Goal: Complete application form

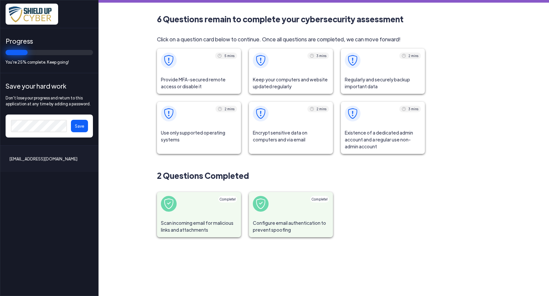
click at [176, 79] on span "Provide MFA-secured remote access or disable it" at bounding box center [199, 83] width 84 height 22
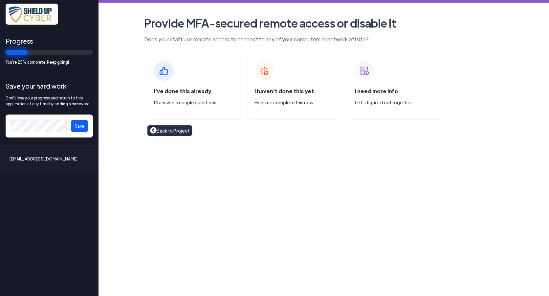
click at [164, 75] on img at bounding box center [164, 71] width 20 height 20
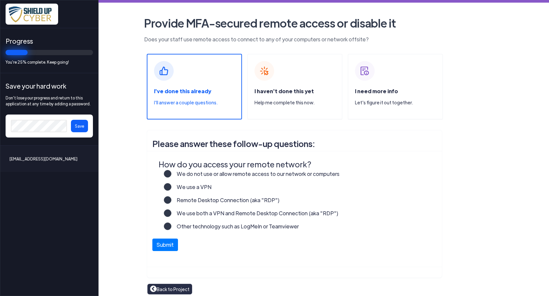
scroll to position [4, 0]
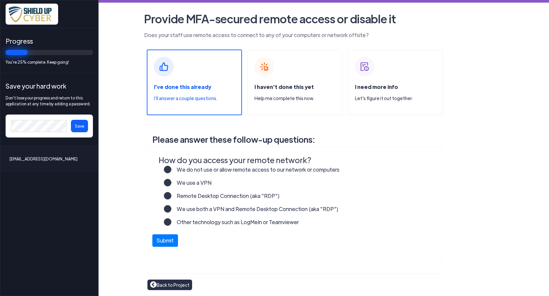
click at [187, 95] on p "I'll answer a couple questions." at bounding box center [197, 98] width 87 height 7
click at [171, 195] on label "Remote Desktop Connection (aka "RDP")" at bounding box center [225, 198] width 108 height 13
click at [0, 0] on input "Remote Desktop Connection (aka "RDP")" at bounding box center [0, 0] width 0 height 0
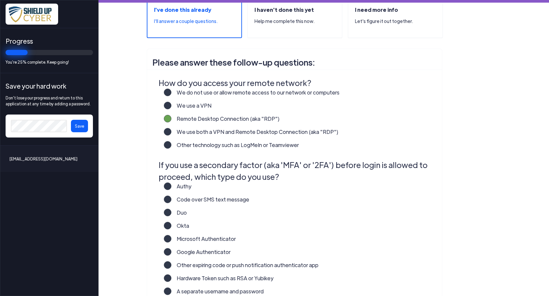
scroll to position [103, 0]
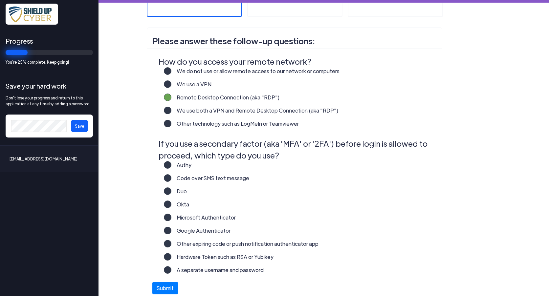
click at [171, 191] on label "Duo" at bounding box center [178, 194] width 15 height 13
click at [0, 0] on input "Duo" at bounding box center [0, 0] width 0 height 0
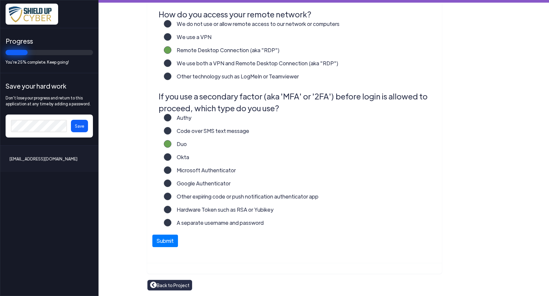
scroll to position [150, 0]
click at [160, 242] on button "Submit" at bounding box center [165, 239] width 26 height 12
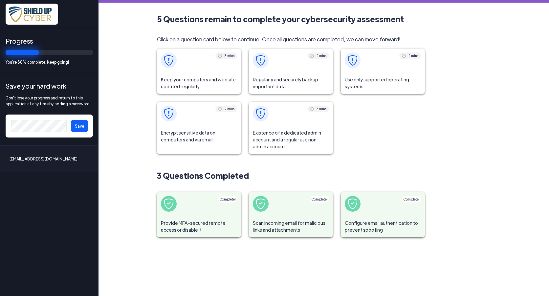
click at [192, 76] on span "Keep your computers and website updated regularly" at bounding box center [199, 83] width 84 height 22
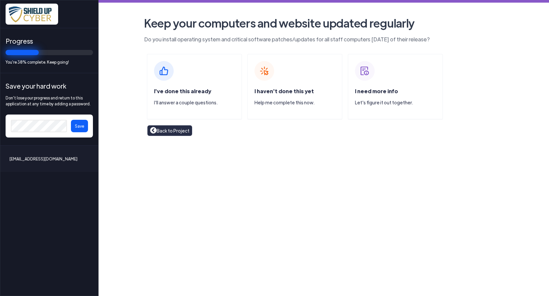
click at [178, 91] on span "I've done this already" at bounding box center [182, 91] width 57 height 7
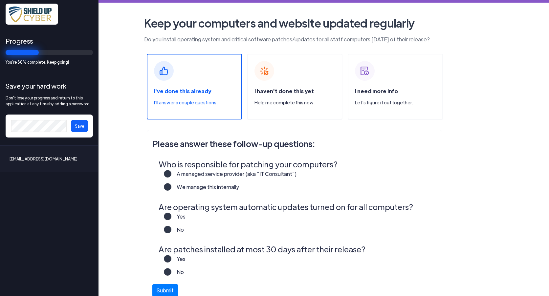
click at [171, 175] on label "A managed service provider (aka “IT Consultant”)" at bounding box center [233, 176] width 125 height 13
click at [0, 0] on input "A managed service provider (aka “IT Consultant”)" at bounding box center [0, 0] width 0 height 0
click at [171, 217] on label "Yes" at bounding box center [178, 219] width 14 height 13
click at [0, 0] on input "Yes" at bounding box center [0, 0] width 0 height 0
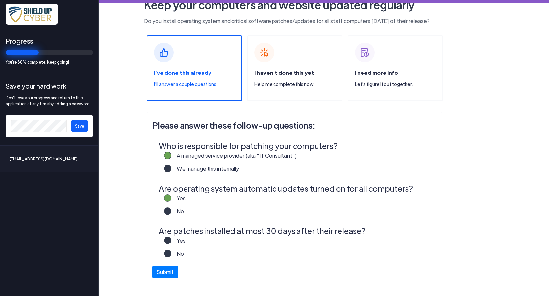
scroll to position [33, 0]
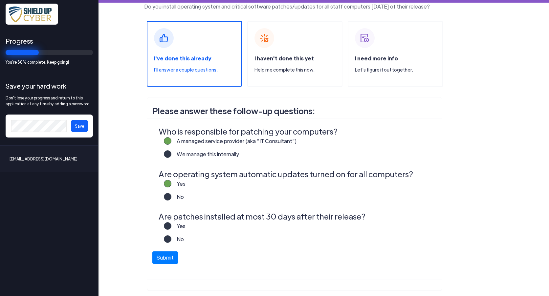
click at [171, 225] on label "Yes" at bounding box center [178, 228] width 14 height 13
click at [0, 0] on input "Yes" at bounding box center [0, 0] width 0 height 0
click at [161, 256] on button "Submit" at bounding box center [165, 256] width 26 height 12
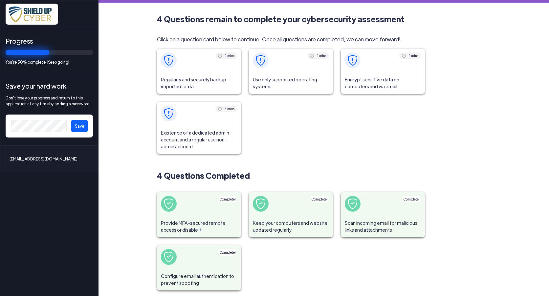
click at [184, 81] on span "Regularly and securely backup important data" at bounding box center [199, 83] width 84 height 22
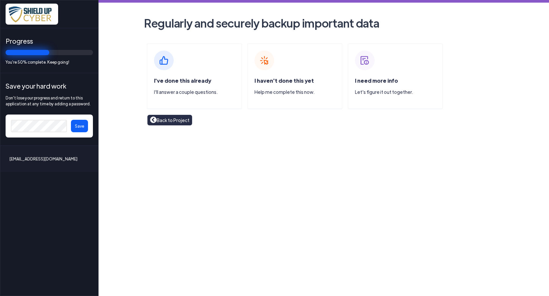
click at [176, 81] on span "I've done this already" at bounding box center [182, 80] width 57 height 7
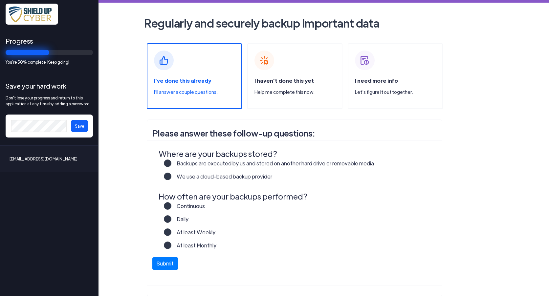
click at [171, 162] on label "Backups are executed by us and stored on another hard drive or removable media" at bounding box center [272, 166] width 203 height 13
click at [0, 0] on input "Backups are executed by us and stored on another hard drive or removable media" at bounding box center [0, 0] width 0 height 0
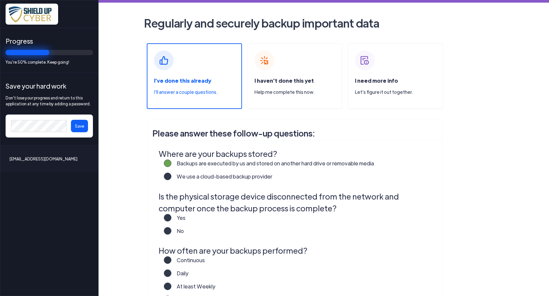
click at [171, 216] on label "Yes" at bounding box center [178, 220] width 14 height 13
click at [0, 0] on input "Yes" at bounding box center [0, 0] width 0 height 0
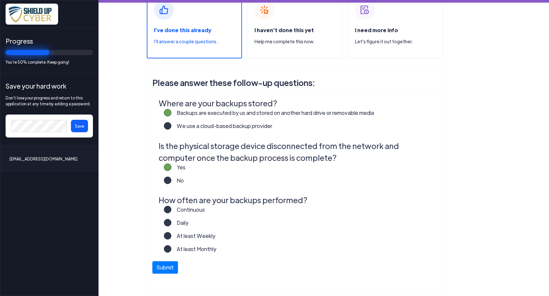
scroll to position [66, 0]
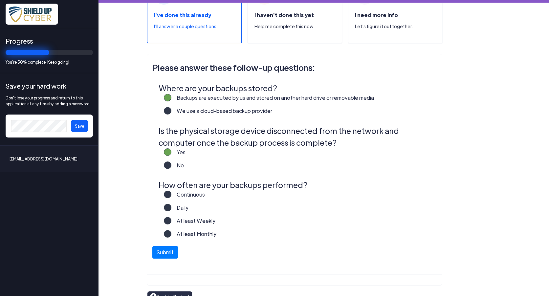
click at [171, 193] on label "Continuous" at bounding box center [188, 197] width 34 height 13
click at [0, 0] on input "Continuous" at bounding box center [0, 0] width 0 height 0
click at [171, 208] on label "Daily" at bounding box center [179, 210] width 17 height 13
click at [0, 0] on input "Daily" at bounding box center [0, 0] width 0 height 0
click at [164, 252] on button "Submit" at bounding box center [165, 251] width 26 height 12
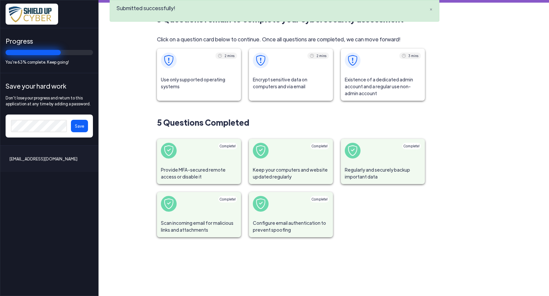
click at [190, 80] on span "Use only supported operating systems" at bounding box center [199, 83] width 84 height 22
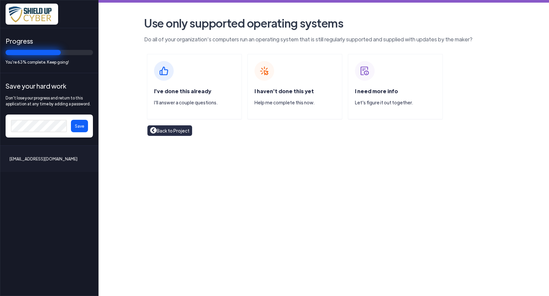
click at [180, 102] on p "I'll answer a couple questions." at bounding box center [197, 102] width 87 height 7
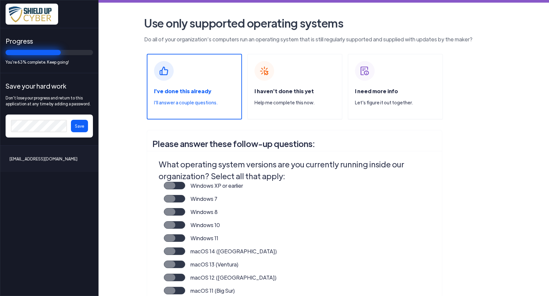
click at [336, 233] on div "Windows 10" at bounding box center [299, 227] width 270 height 13
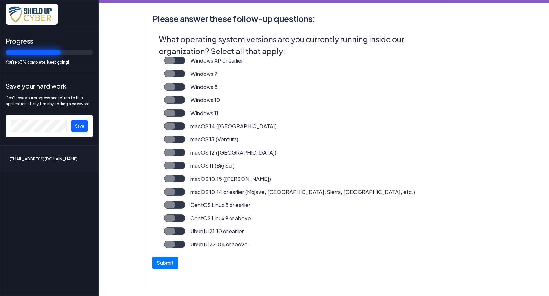
scroll to position [115, 0]
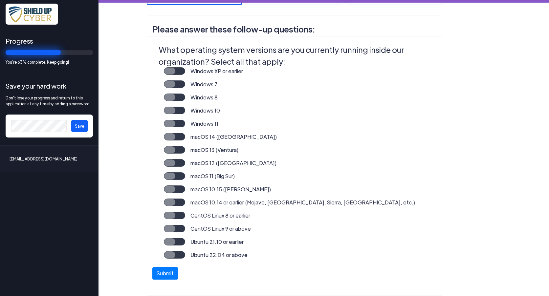
click at [185, 111] on label "Windows 10" at bounding box center [202, 113] width 35 height 13
click at [0, 0] on input "Windows 10" at bounding box center [0, 0] width 0 height 0
click at [161, 273] on button "Submit" at bounding box center [165, 272] width 26 height 12
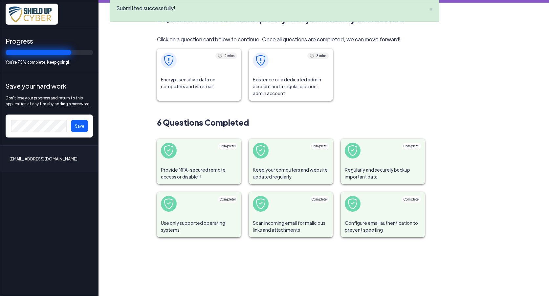
click at [184, 80] on span "Encrypt sensitive data on computers and via email" at bounding box center [199, 83] width 84 height 22
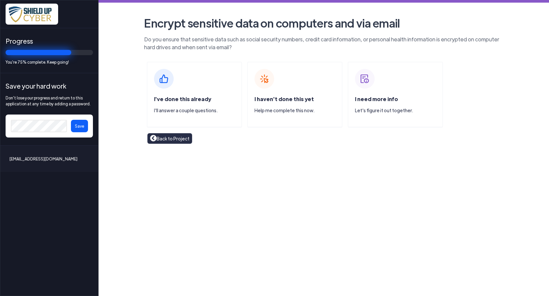
click at [179, 101] on span "I've done this already" at bounding box center [182, 99] width 57 height 7
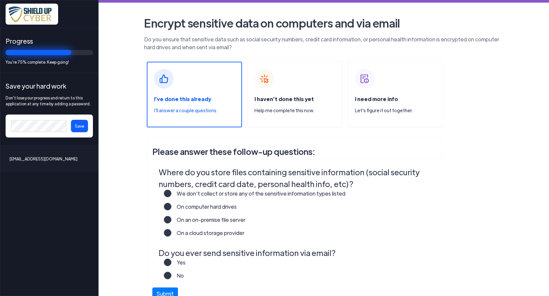
click at [171, 193] on label "We don’t collect or store any of the sensitive information types listed" at bounding box center [258, 196] width 174 height 13
click at [0, 0] on input "We don’t collect or store any of the sensitive information types listed" at bounding box center [0, 0] width 0 height 0
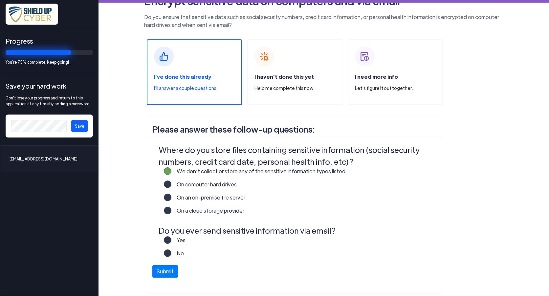
scroll to position [33, 0]
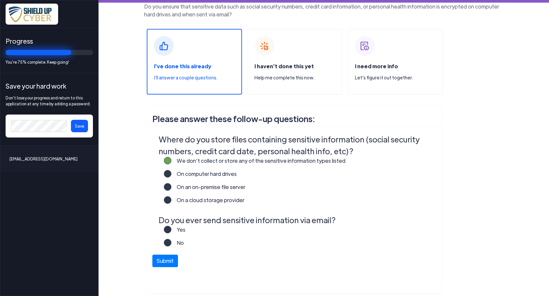
click at [171, 229] on label "Yes" at bounding box center [178, 232] width 14 height 13
click at [0, 0] on input "Yes" at bounding box center [0, 0] width 0 height 0
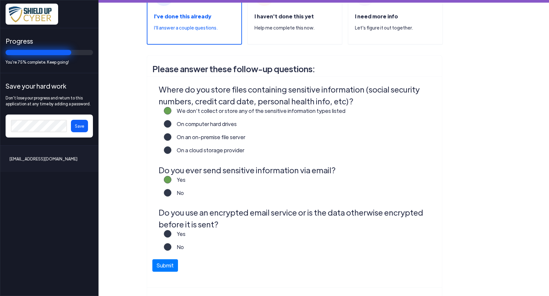
scroll to position [99, 0]
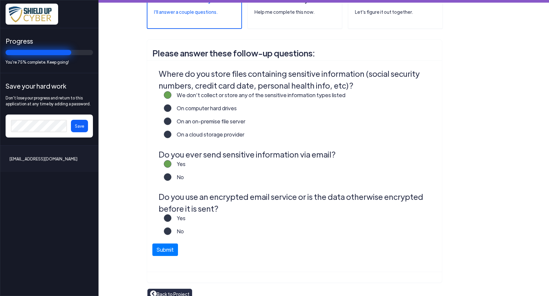
click at [171, 220] on label "Yes" at bounding box center [178, 221] width 14 height 13
click at [0, 0] on input "Yes" at bounding box center [0, 0] width 0 height 0
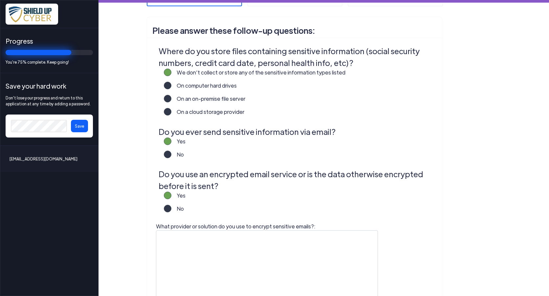
scroll to position [131, 0]
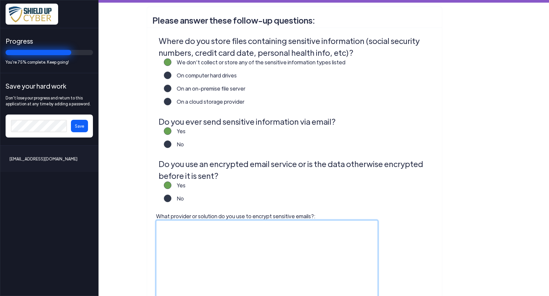
click at [167, 227] on textarea "What provider or solution do you use to encrypt sensitive emails?:" at bounding box center [267, 261] width 222 height 82
click at [232, 228] on textarea "Microsoft Outlook Encryption" at bounding box center [267, 261] width 222 height 82
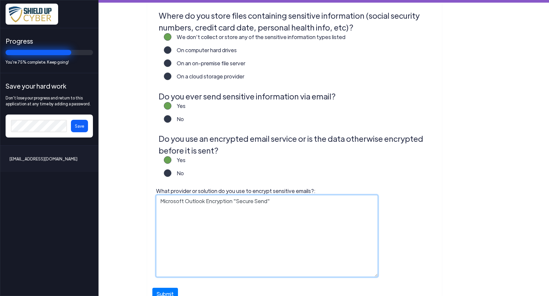
scroll to position [210, 0]
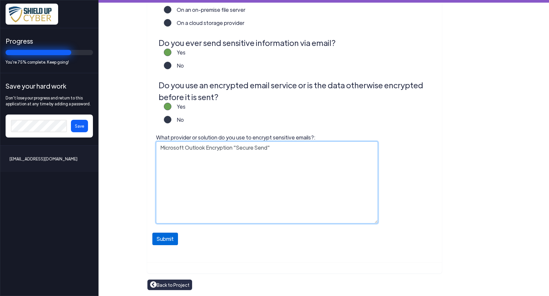
type textarea "Microsoft Outlook Encryption "Secure Send""
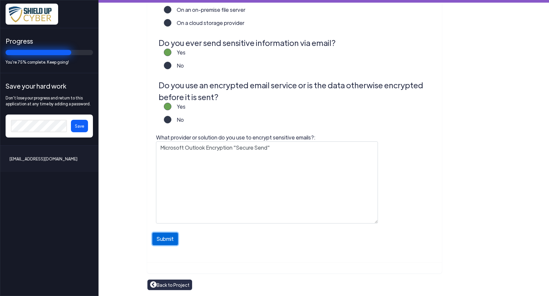
click at [165, 242] on button "Submit" at bounding box center [165, 239] width 26 height 12
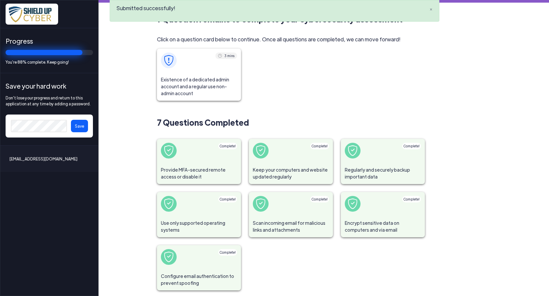
click at [185, 87] on span "Existence of a dedicated admin account and a regular use non-admin account" at bounding box center [199, 86] width 84 height 29
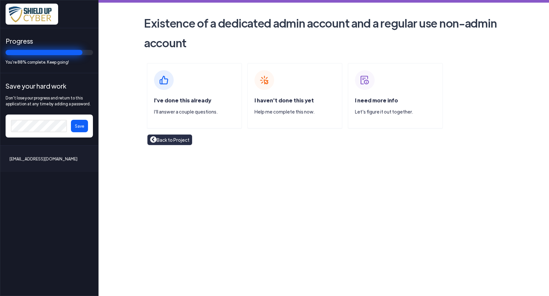
click at [173, 104] on div "I've done this already I'll answer a couple questions." at bounding box center [197, 109] width 87 height 24
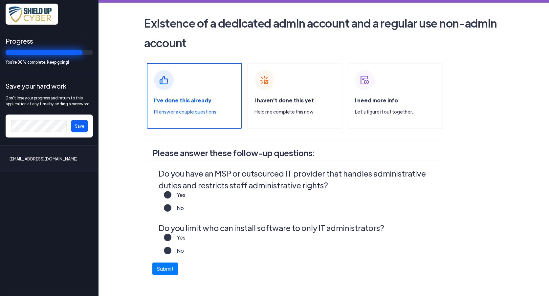
click at [171, 194] on label "Yes" at bounding box center [178, 197] width 14 height 13
click at [0, 0] on input "Yes" at bounding box center [0, 0] width 0 height 0
click at [171, 238] on label "Yes" at bounding box center [178, 240] width 14 height 13
click at [0, 0] on input "Yes" at bounding box center [0, 0] width 0 height 0
click at [164, 269] on button "Submit" at bounding box center [165, 267] width 26 height 12
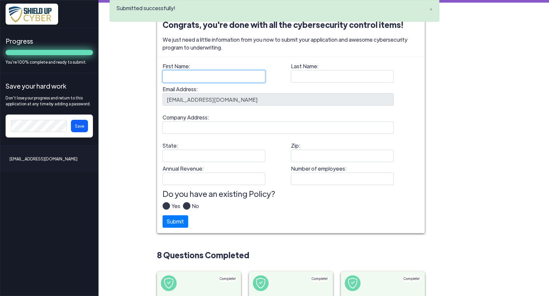
click at [177, 79] on input "First Name:" at bounding box center [214, 76] width 103 height 12
type input "GEORGE"
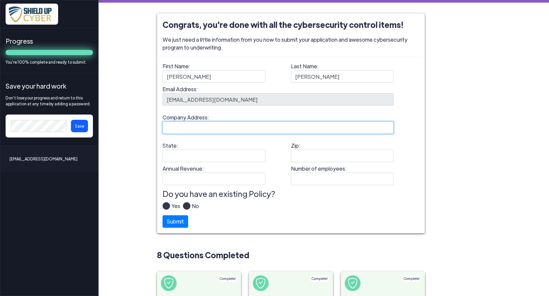
click at [177, 130] on input "Company Address:" at bounding box center [278, 128] width 231 height 12
type input "1925 LOVERING AVE WILMINGTON, DE 19806"
type input "DE"
type input "19806"
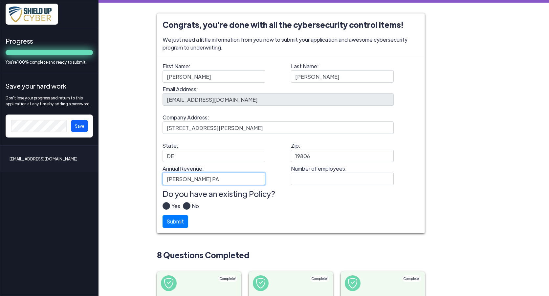
scroll to position [0, 6]
drag, startPoint x: 165, startPoint y: 181, endPoint x: 268, endPoint y: 179, distance: 103.5
click at [268, 179] on div "Annual Revenue: GORDON FOURNARIS MAMMARELLA PA Number of employees:" at bounding box center [291, 176] width 257 height 23
type input "23,000,000"
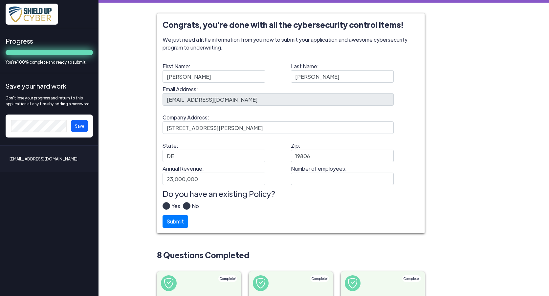
click at [170, 208] on label "Yes" at bounding box center [175, 208] width 10 height 13
click at [0, 0] on input "Yes" at bounding box center [0, 0] width 0 height 0
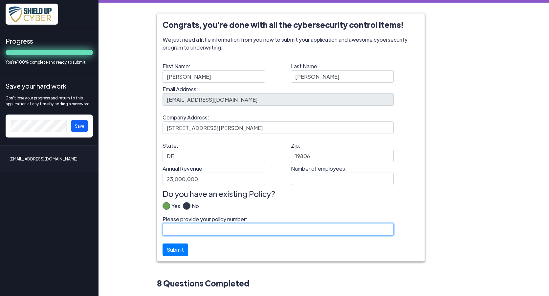
click at [170, 227] on input "Please provide your policy number:" at bounding box center [278, 229] width 231 height 12
click at [176, 231] on input "Please provide your policy number:" at bounding box center [278, 229] width 231 height 12
type input "B14282YRS022"
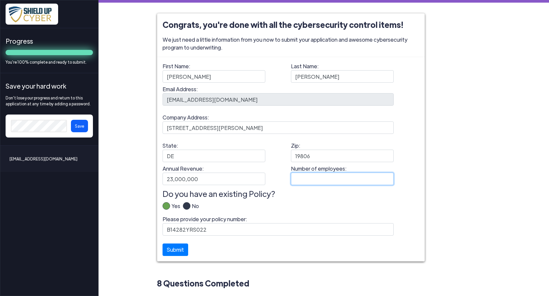
click at [296, 179] on input "Number of employees:" at bounding box center [342, 179] width 103 height 12
click at [307, 178] on input "Number of employees:" at bounding box center [342, 179] width 103 height 12
type input "47"
click at [285, 212] on div "Yes No" at bounding box center [291, 208] width 257 height 13
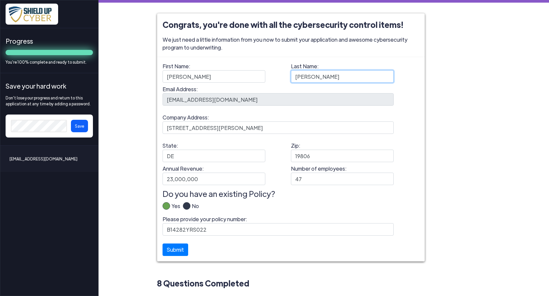
drag, startPoint x: 326, startPoint y: 78, endPoint x: 280, endPoint y: 81, distance: 46.7
click at [280, 81] on div "First Name: GEORGE Last Name: GEORGE" at bounding box center [291, 73] width 257 height 23
type input "TARAU"
click at [336, 51] on span "We just need a little information from you now to submit your application and a…" at bounding box center [291, 44] width 257 height 16
click at [372, 208] on div "Yes No" at bounding box center [291, 208] width 257 height 13
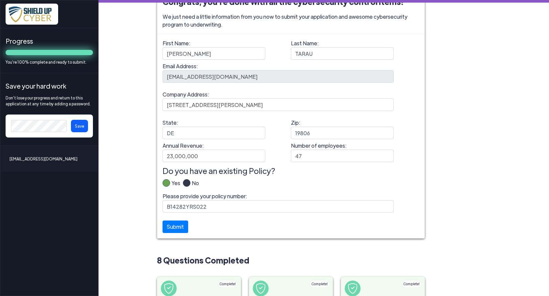
scroll to position [66, 0]
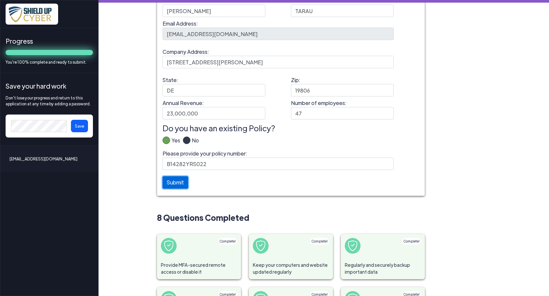
click at [174, 183] on button "Submit" at bounding box center [176, 182] width 26 height 12
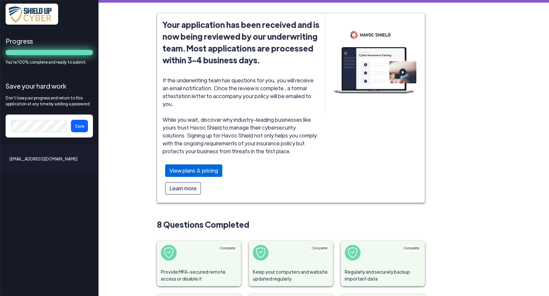
click at [180, 165] on div "View plans & pricing" at bounding box center [193, 171] width 57 height 12
